Goal: Task Accomplishment & Management: Manage account settings

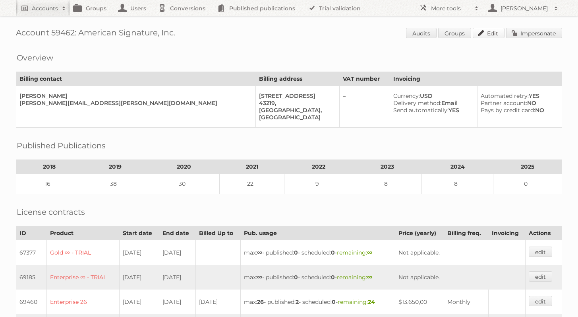
click at [483, 33] on link "Edit" at bounding box center [489, 33] width 32 height 10
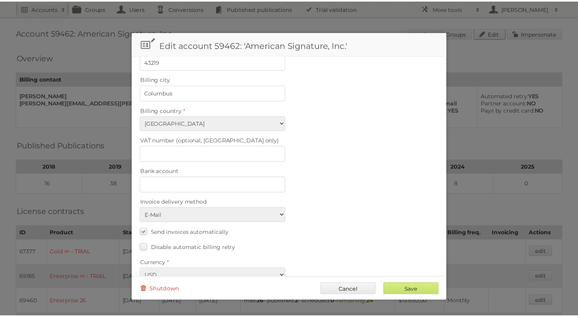
scroll to position [316, 0]
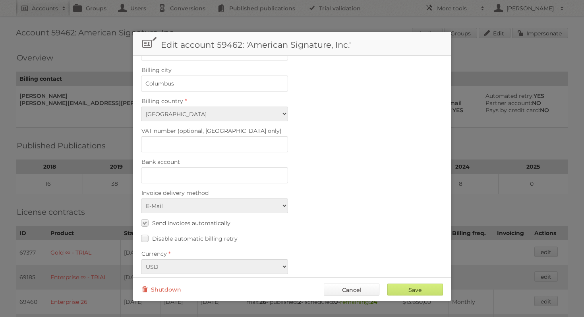
click at [353, 293] on link "Cancel" at bounding box center [352, 289] width 56 height 12
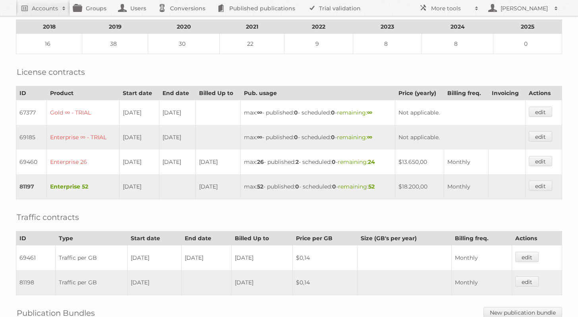
scroll to position [0, 0]
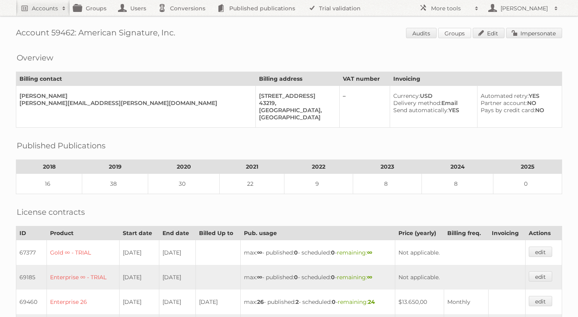
click at [456, 29] on link "Groups" at bounding box center [454, 33] width 33 height 10
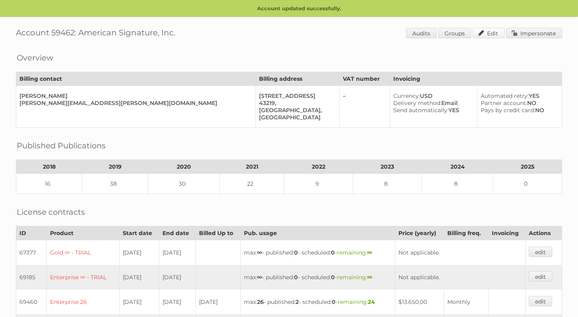
click at [493, 34] on link "Edit" at bounding box center [489, 33] width 32 height 10
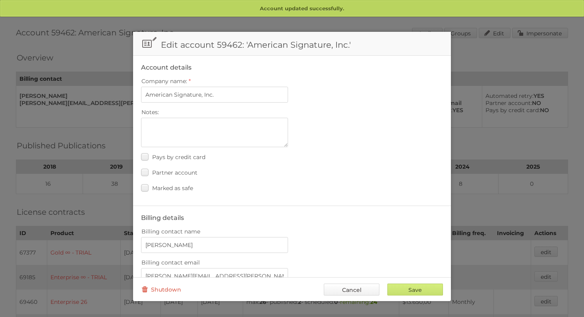
click at [365, 286] on link "Cancel" at bounding box center [352, 289] width 56 height 12
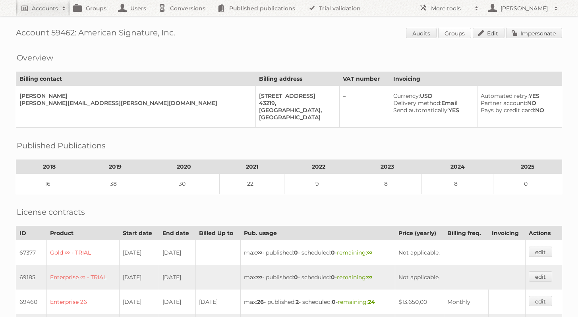
click at [448, 36] on link "Groups" at bounding box center [454, 33] width 33 height 10
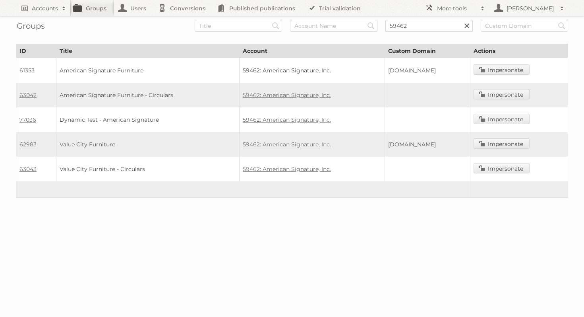
click at [276, 71] on link "59462: American Signature, Inc." at bounding box center [287, 70] width 88 height 7
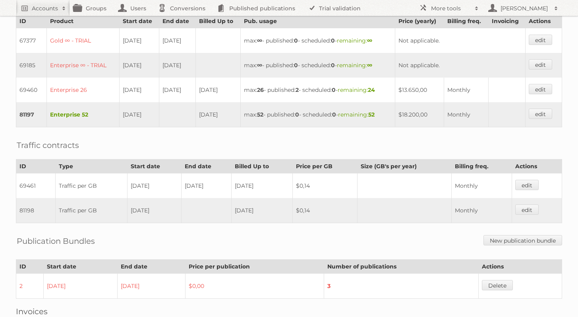
scroll to position [201, 0]
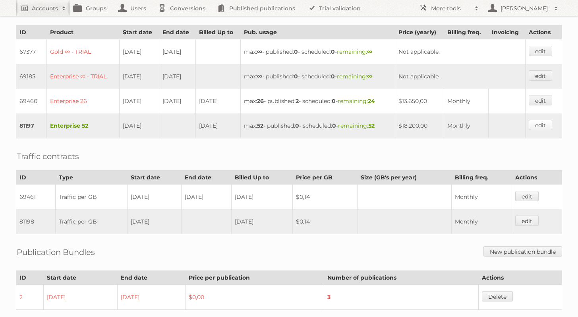
click at [543, 121] on link "edit" at bounding box center [540, 125] width 23 height 10
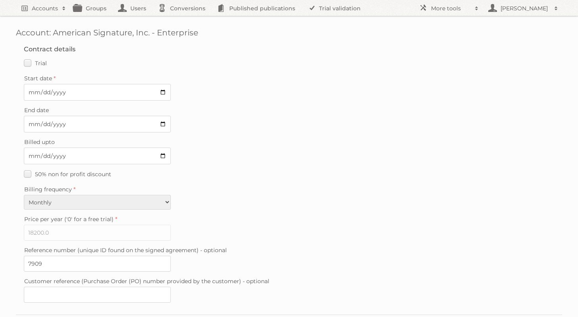
scroll to position [191, 0]
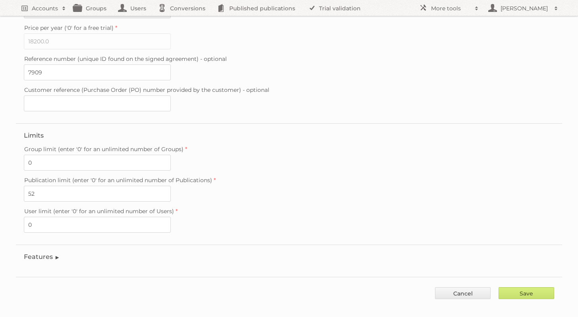
click at [50, 254] on fieldset "Features Enable accessibility text Enable account tree structure Enable analyti…" at bounding box center [289, 258] width 546 height 28
